Goal: Task Accomplishment & Management: Manage account settings

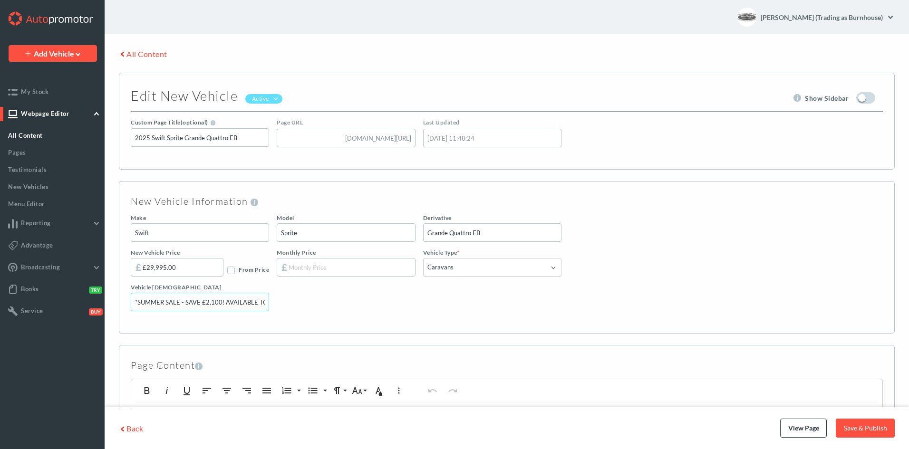
click at [236, 303] on input "*SUMMER SALE - SAVE £2,100! AVAILABLE TO VIEW - ENQUIRE FOR DETAILS!*" at bounding box center [200, 302] width 138 height 19
drag, startPoint x: 223, startPoint y: 300, endPoint x: 273, endPoint y: 300, distance: 50.4
click at [273, 300] on div "Vehicle Sash *SUMMER SALE - SAVE £2,100! AVAILABLE TO VIEW - ENQUIRE FOR DETAIL…" at bounding box center [507, 301] width 752 height 35
click at [247, 301] on input "*SUMMER SALE - SAVE £2,100! AVAILABLE TO VIEW - ENQUIRE FOR DETAILS!*" at bounding box center [200, 302] width 138 height 19
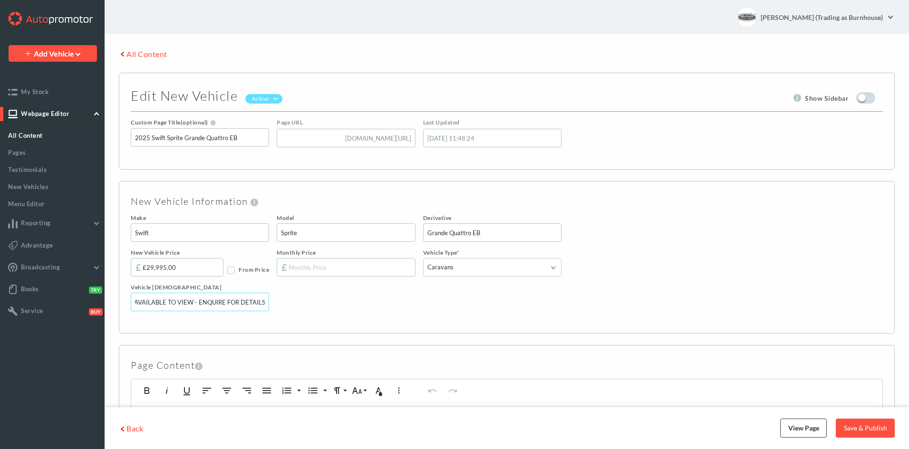
drag, startPoint x: 237, startPoint y: 302, endPoint x: 169, endPoint y: 307, distance: 68.7
click at [169, 307] on input "*SUMMER SALE - SAVE £2,100! AVAILABLE TO VIEW - ENQUIRE FOR DETAILS!*" at bounding box center [200, 302] width 138 height 19
click at [187, 301] on input "*SUMMER SALE - SAVE £2,100! AVAILABLE TO VIEW - ENQUIRE FOR DETAILS!*" at bounding box center [200, 302] width 138 height 19
click at [195, 301] on input "*SUMMER SALE - SAVE £2,100! AVAILABLE TO VIEW - ENQUIRE FOR DETAILS!*" at bounding box center [200, 302] width 138 height 19
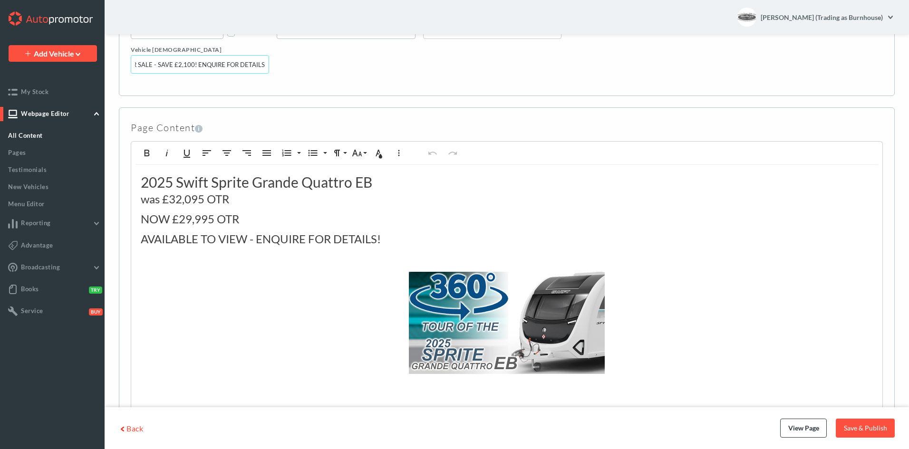
type input "*SUMMER SALE - SAVE £2,100! ENQUIRE FOR DETAILS!*"
drag, startPoint x: 257, startPoint y: 242, endPoint x: 141, endPoint y: 245, distance: 115.6
click at [141, 245] on span "AVAILABLE TO VIEW - ENQUIRE FOR DETAILS!" at bounding box center [261, 239] width 240 height 14
click at [866, 430] on link "Save & Publish" at bounding box center [865, 428] width 59 height 19
